Goal: Transaction & Acquisition: Purchase product/service

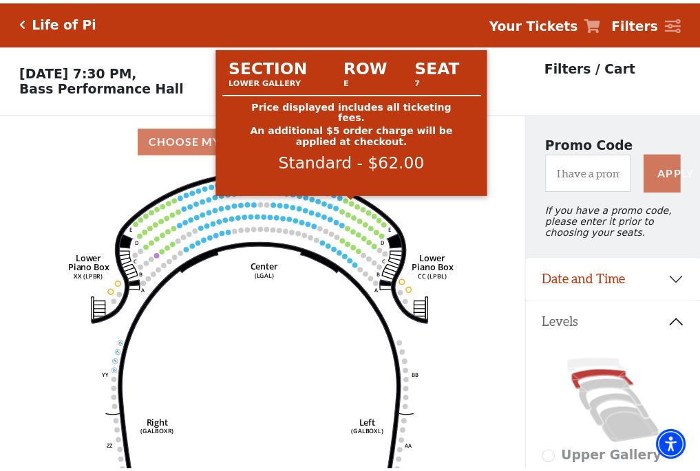
scroll to position [64, 0]
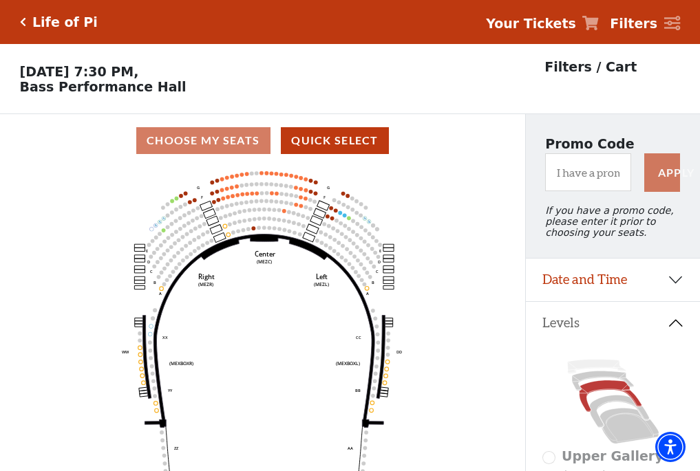
scroll to position [64, 0]
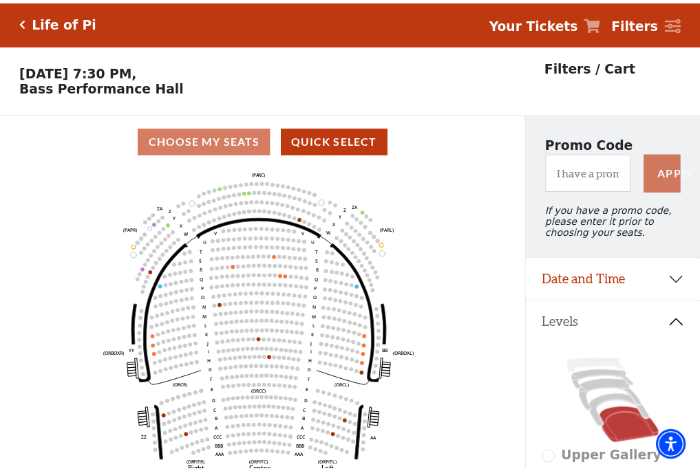
scroll to position [64, 0]
